Goal: Navigation & Orientation: Find specific page/section

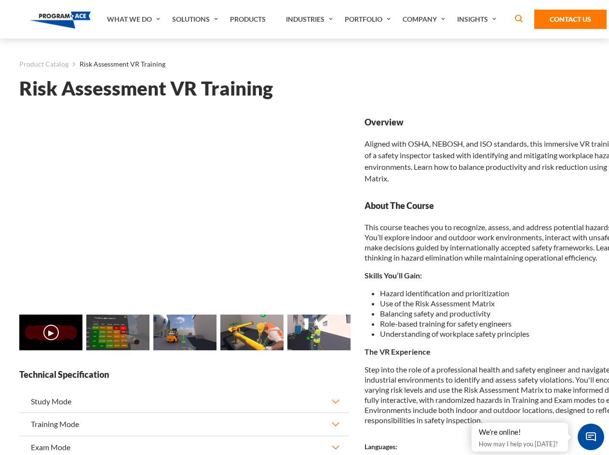
click at [196, 19] on link "Solutions" at bounding box center [196, 19] width 58 height 39
click at [0, 0] on div "AI & Computer Vision Solutions Computer Vision Quality Control AI tools for fas…" at bounding box center [0, 0] width 0 height 0
click at [0, 0] on div "AI & Computer Vision Solutions Virtual Training Solutions Virtual Tour Solution…" at bounding box center [0, 0] width 0 height 0
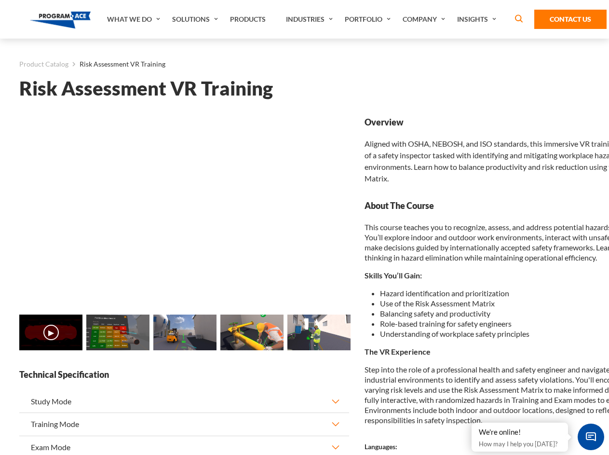
click at [0, 0] on div "AI & Computer Vision Solutions Virtual Training Solutions Virtual Tour Solution…" at bounding box center [0, 0] width 0 height 0
click at [0, 0] on div "AI & Computer Vision Solutions Computer Vision Quality Control AI tools for fas…" at bounding box center [0, 0] width 0 height 0
